Goal: Navigation & Orientation: Find specific page/section

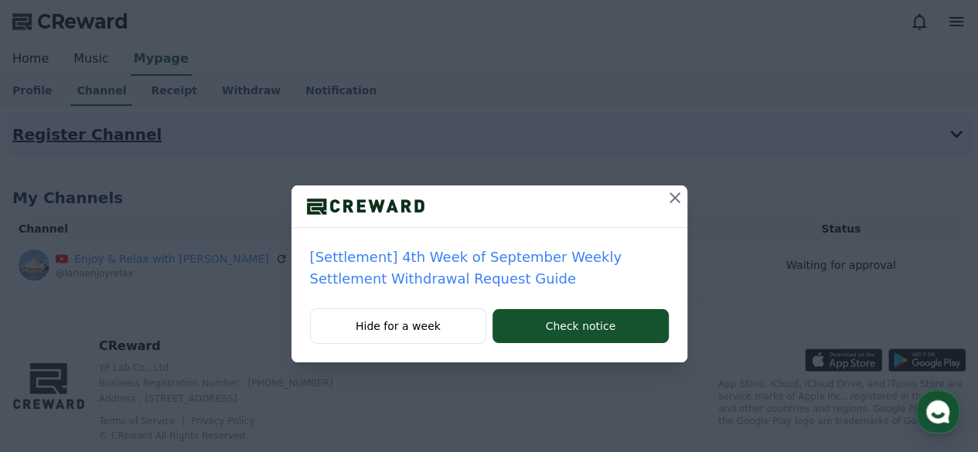
drag, startPoint x: 673, startPoint y: 199, endPoint x: 754, endPoint y: 131, distance: 105.5
click at [673, 199] on icon at bounding box center [675, 198] width 11 height 11
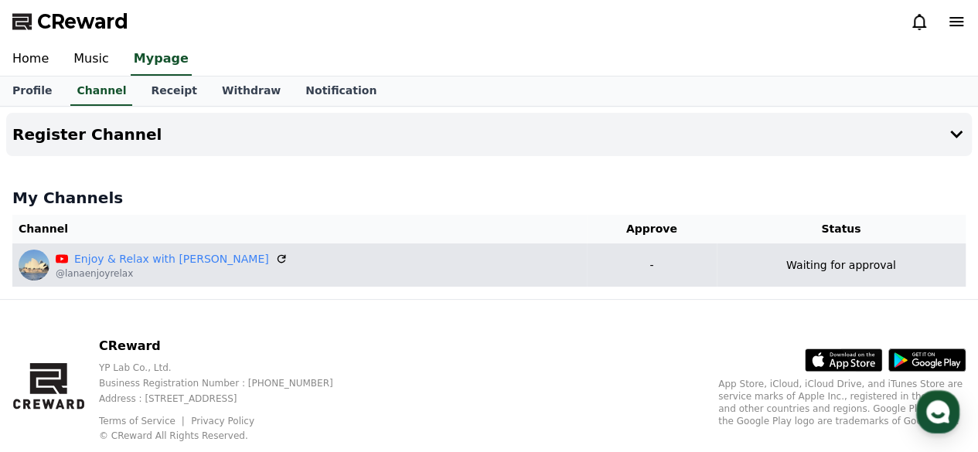
click at [532, 275] on td "Enjoy & Relax with Lana @lanaenjoyrelax" at bounding box center [299, 265] width 575 height 43
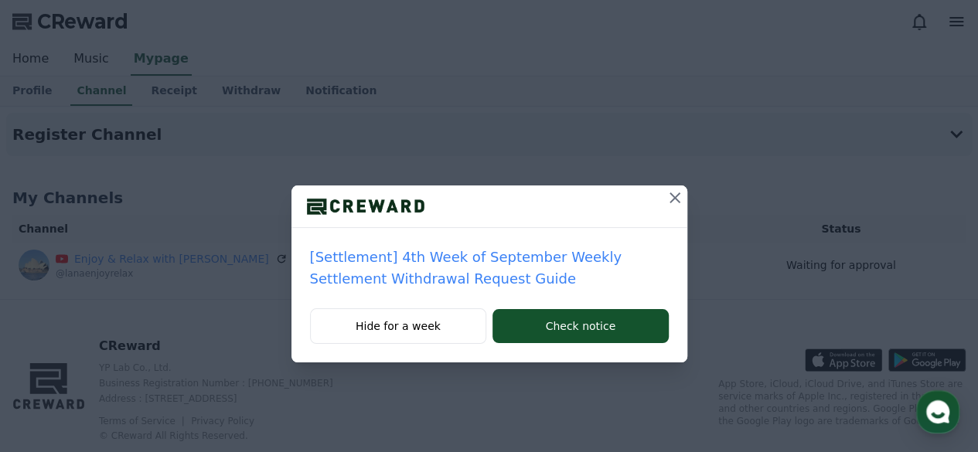
click at [679, 200] on icon at bounding box center [675, 198] width 19 height 19
